Goal: Task Accomplishment & Management: Use online tool/utility

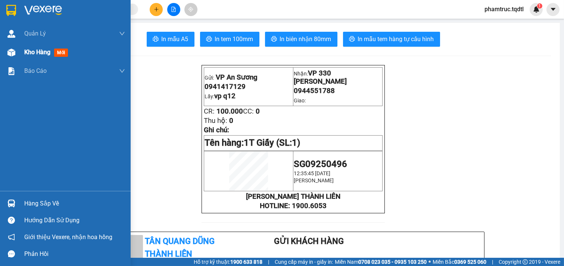
click at [42, 56] on div "Kho hàng mới" at bounding box center [47, 51] width 47 height 9
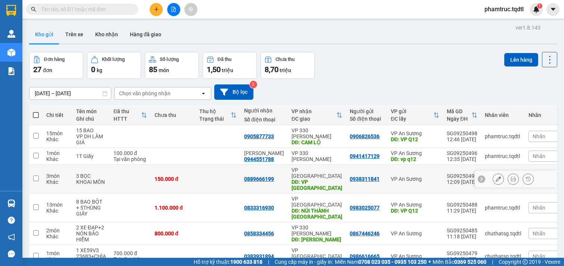
scroll to position [43, 0]
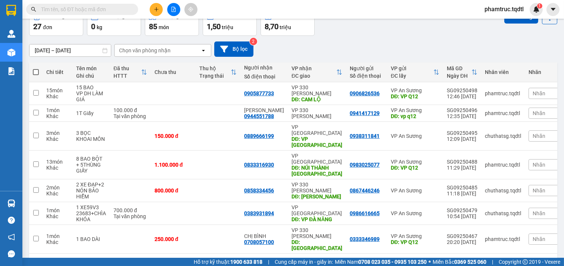
click at [457, 260] on button "2" at bounding box center [462, 265] width 11 height 11
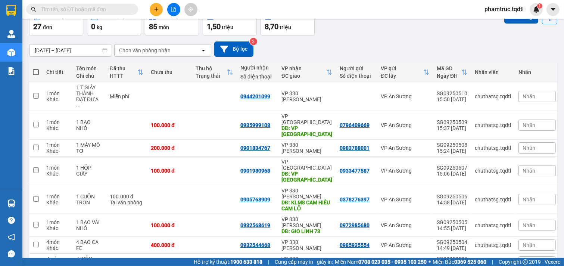
scroll to position [94, 0]
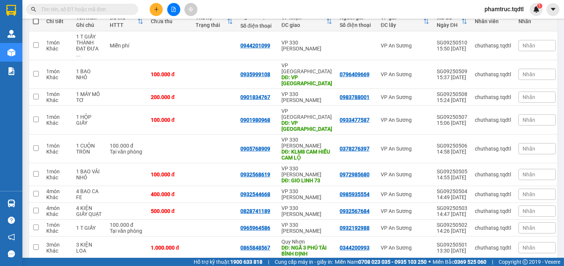
click at [447, 265] on button "1" at bounding box center [449, 270] width 11 height 11
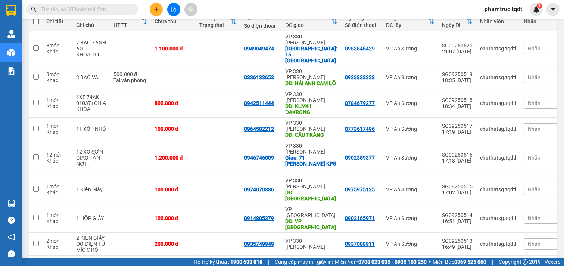
checkbox input "true"
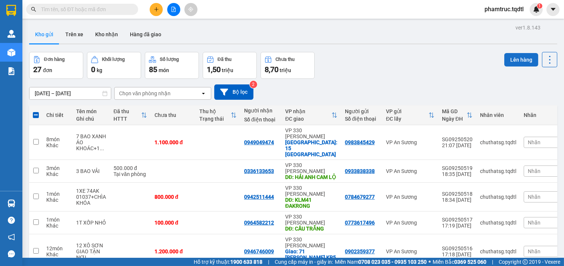
click at [514, 59] on button "Lên hàng" at bounding box center [521, 59] width 34 height 13
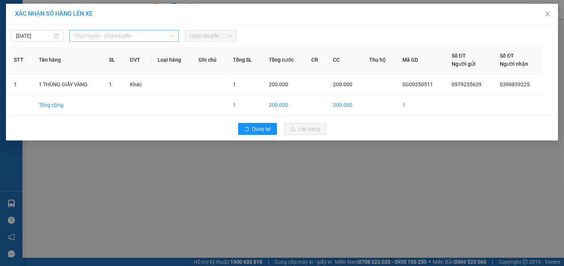
click at [127, 39] on span "Chọn tuyến - nhóm tuyến" at bounding box center [124, 35] width 100 height 11
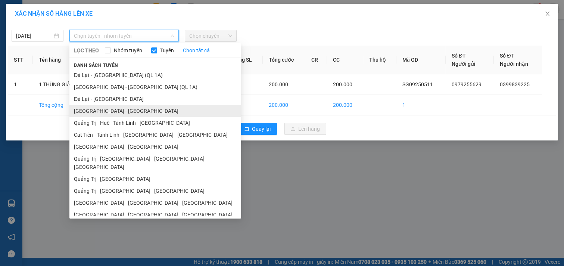
click at [113, 116] on li "[GEOGRAPHIC_DATA] - [GEOGRAPHIC_DATA]" at bounding box center [155, 111] width 172 height 12
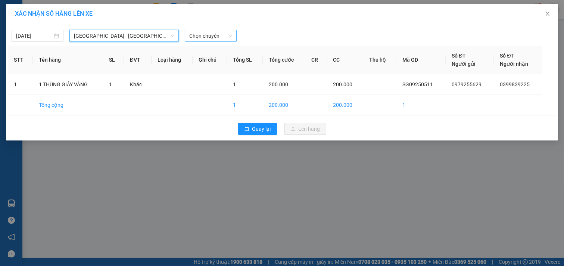
click at [228, 39] on span "Chọn chuyến" at bounding box center [210, 35] width 43 height 11
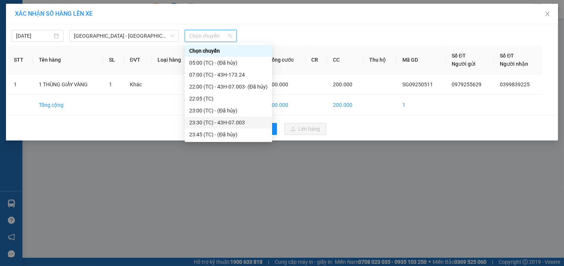
drag, startPoint x: 235, startPoint y: 91, endPoint x: 240, endPoint y: 120, distance: 29.9
click at [240, 120] on div "Chọn chuyến 05:00 (TC) - (Đã hủy) 07:00 (TC) - 43H-173.24 22:00 (TC) - 43H-07.0…" at bounding box center [228, 98] width 87 height 107
click at [240, 120] on div "23:30 (TC) - 43H-07.003" at bounding box center [228, 122] width 78 height 8
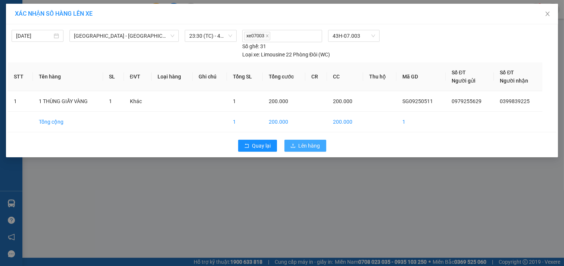
click at [318, 143] on span "Lên hàng" at bounding box center [309, 145] width 22 height 8
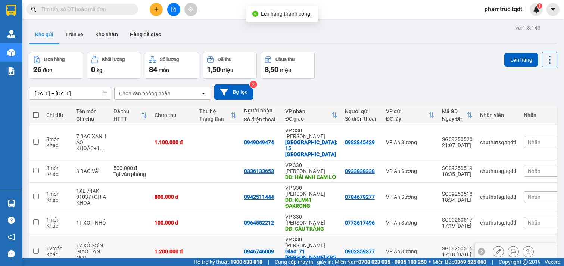
scroll to position [105, 0]
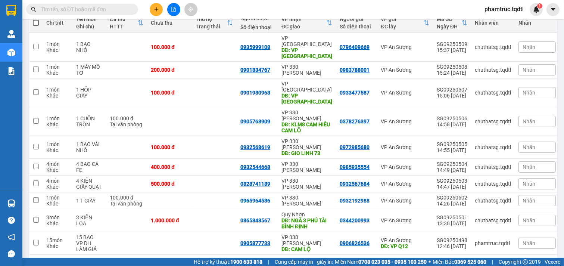
scroll to position [94, 0]
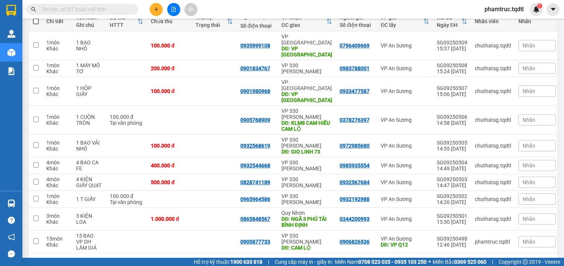
click at [470, 259] on button "3" at bounding box center [475, 264] width 11 height 11
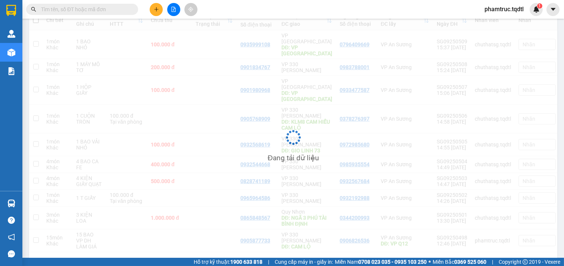
scroll to position [34, 0]
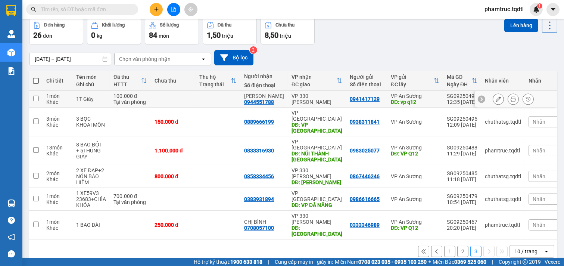
drag, startPoint x: 431, startPoint y: 98, endPoint x: 431, endPoint y: 116, distance: 17.6
click at [431, 100] on td "VP An Sương DĐ: vp q12" at bounding box center [415, 99] width 56 height 17
checkbox input "true"
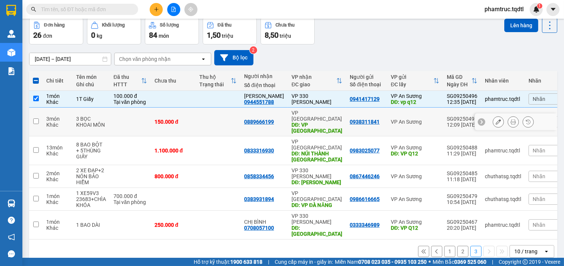
click at [431, 122] on td "VP An Sương" at bounding box center [415, 121] width 56 height 29
checkbox input "true"
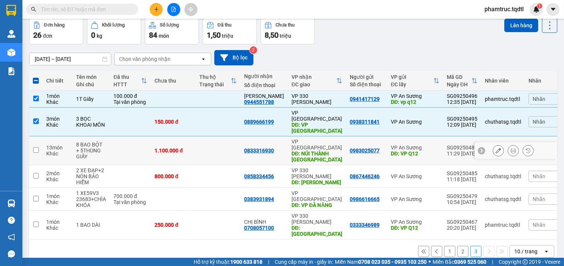
click at [430, 142] on td "VP An Sương DĐ: VP Q12" at bounding box center [415, 150] width 56 height 29
checkbox input "true"
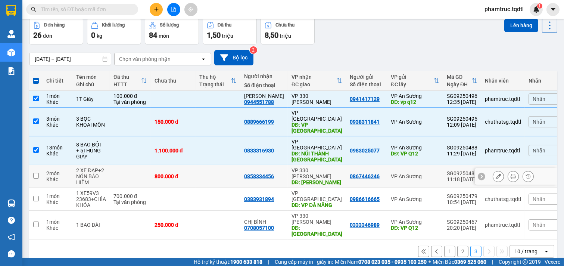
click at [428, 173] on div "VP An Sương" at bounding box center [415, 176] width 49 height 6
checkbox input "true"
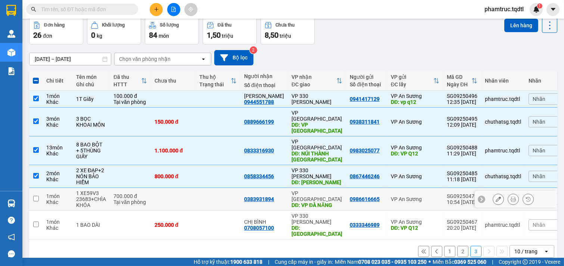
click at [423, 188] on td "VP An Sương" at bounding box center [415, 199] width 56 height 23
checkbox input "true"
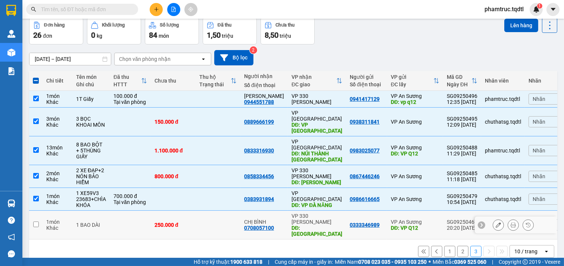
click at [425, 219] on div "VP An Sương" at bounding box center [415, 222] width 49 height 6
checkbox input "true"
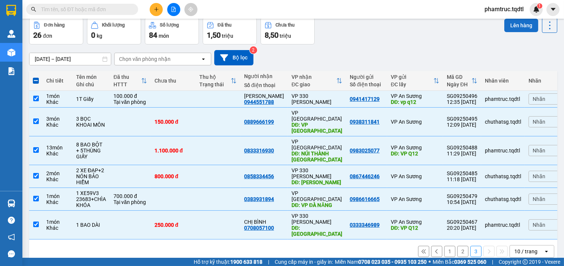
click at [525, 27] on button "Lên hàng" at bounding box center [521, 25] width 34 height 13
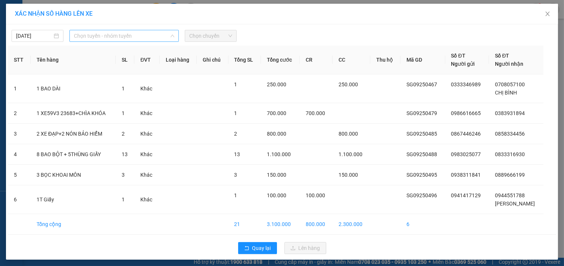
click at [118, 38] on span "Chọn tuyến - nhóm tuyến" at bounding box center [124, 35] width 100 height 11
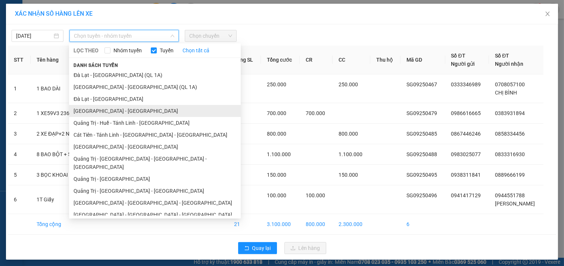
click at [163, 110] on li "[GEOGRAPHIC_DATA] - [GEOGRAPHIC_DATA]" at bounding box center [155, 111] width 172 height 12
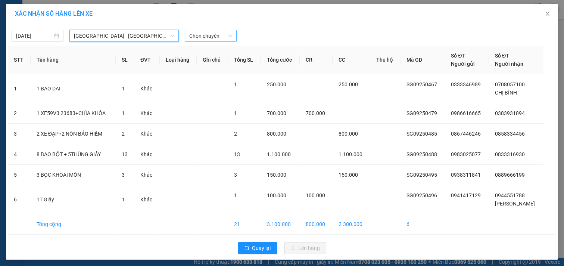
click at [221, 37] on span "Chọn chuyến" at bounding box center [210, 35] width 43 height 11
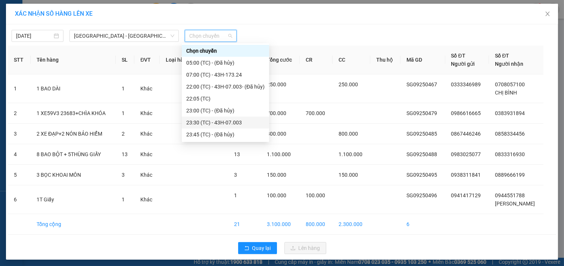
click at [239, 123] on div "23:30 (TC) - 43H-07.003" at bounding box center [225, 122] width 78 height 8
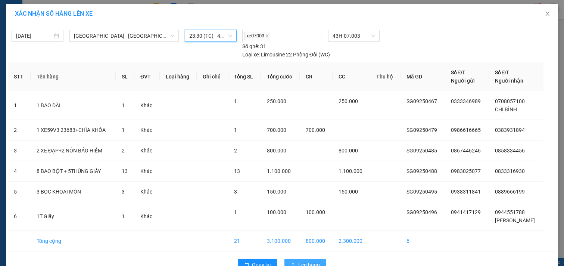
click at [304, 264] on span "Lên hàng" at bounding box center [309, 264] width 22 height 8
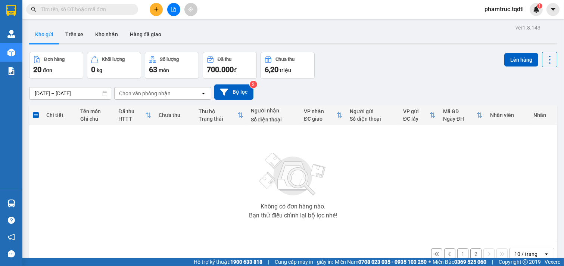
scroll to position [34, 0]
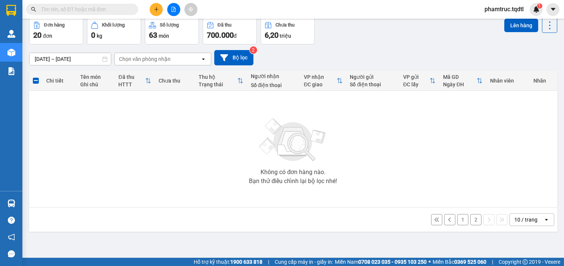
click at [475, 216] on div "1 2 10 / trang open" at bounding box center [293, 219] width 522 height 13
click at [474, 217] on button "2" at bounding box center [475, 219] width 11 height 11
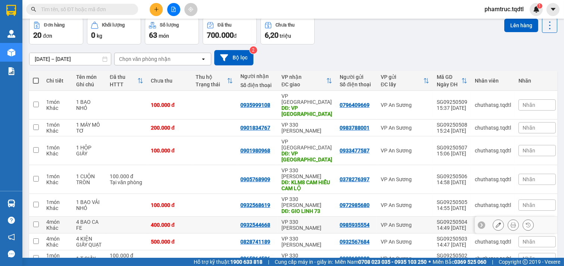
scroll to position [94, 0]
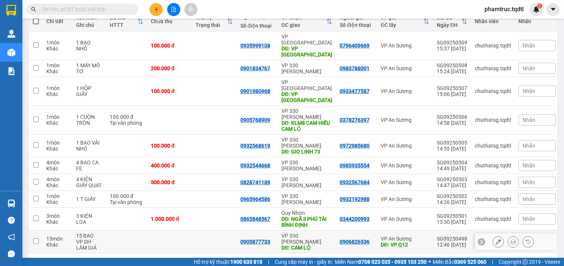
click at [414, 241] on div "DĐ: VP Q12" at bounding box center [405, 244] width 49 height 6
checkbox input "true"
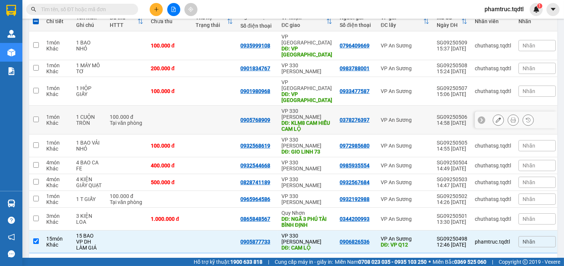
scroll to position [0, 0]
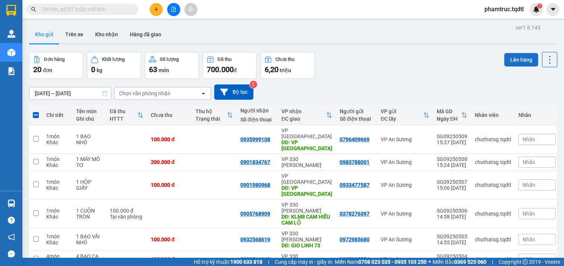
click at [506, 65] on button "Lên hàng" at bounding box center [521, 59] width 34 height 13
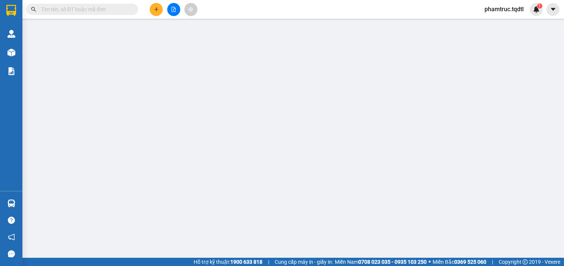
click at [513, 53] on div "Số ĐT Người nhận" at bounding box center [512, 59] width 41 height 16
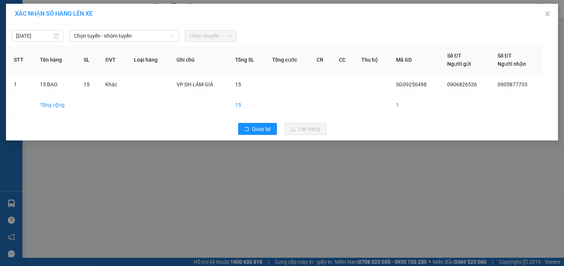
click at [123, 28] on div "[DATE] Chọn tuyến - nhóm tuyến Chọn chuyến" at bounding box center [282, 34] width 548 height 16
click at [125, 40] on span "Chọn tuyến - nhóm tuyến" at bounding box center [124, 35] width 100 height 11
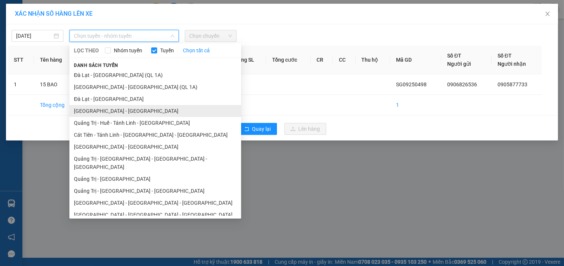
click at [148, 113] on li "[GEOGRAPHIC_DATA] - [GEOGRAPHIC_DATA]" at bounding box center [155, 111] width 172 height 12
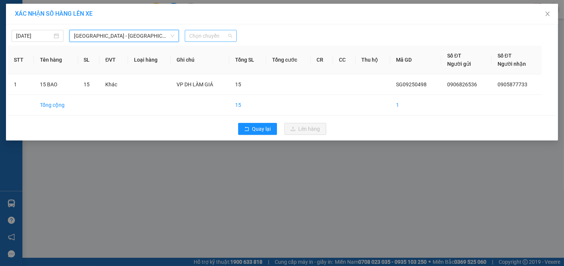
click at [218, 35] on span "Chọn chuyến" at bounding box center [210, 35] width 43 height 11
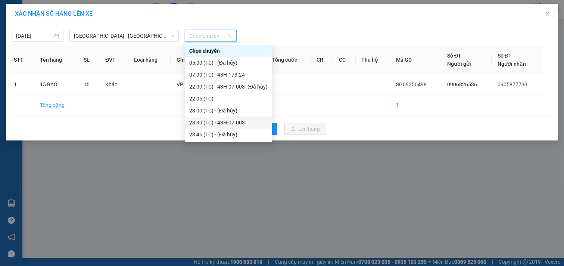
click at [222, 123] on div "23:30 (TC) - 43H-07.003" at bounding box center [228, 122] width 78 height 8
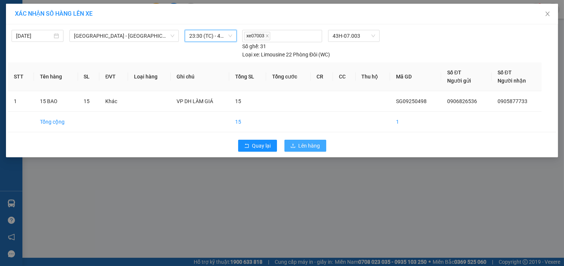
click at [314, 143] on button "Lên hàng" at bounding box center [305, 146] width 42 height 12
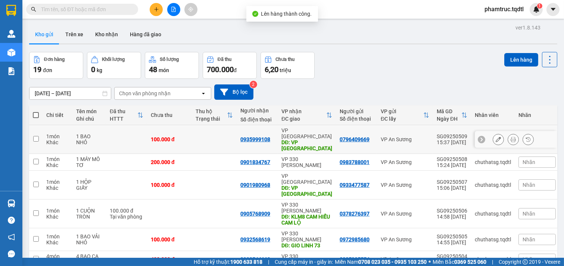
scroll to position [71, 0]
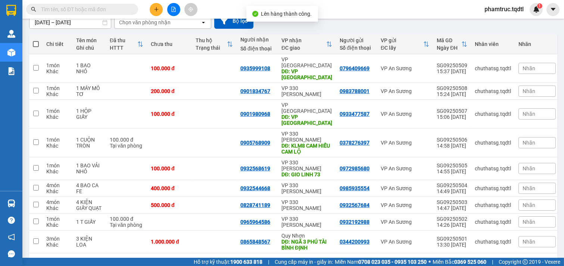
click at [457, 259] on button "1" at bounding box center [462, 264] width 11 height 11
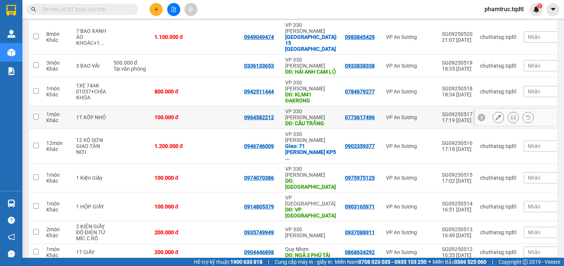
scroll to position [0, 0]
